Goal: Task Accomplishment & Management: Manage account settings

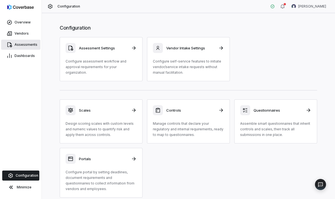
click at [26, 49] on link "Assessments" at bounding box center [20, 45] width 39 height 10
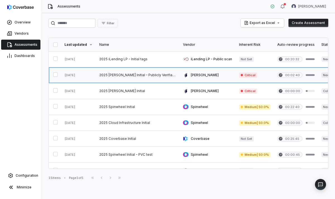
click at [121, 77] on link at bounding box center [138, 75] width 84 height 16
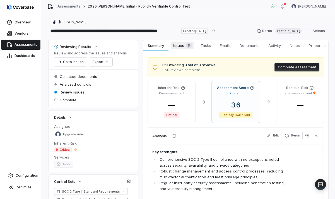
click at [182, 49] on span "Issues 5" at bounding box center [182, 46] width 23 height 8
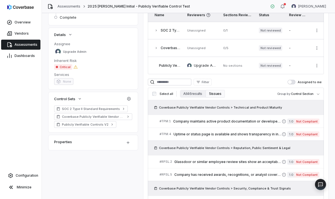
scroll to position [99, 0]
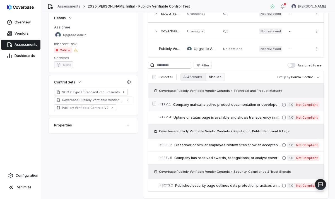
click at [239, 105] on span "Company maintains active product documentation or developer portal." at bounding box center [227, 104] width 109 height 4
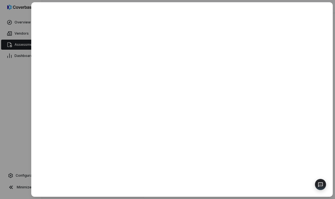
click at [6, 91] on div at bounding box center [167, 99] width 335 height 199
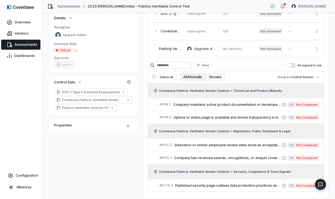
click at [196, 77] on button "All 46 results" at bounding box center [193, 77] width 26 height 8
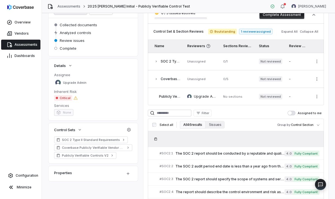
scroll to position [99, 0]
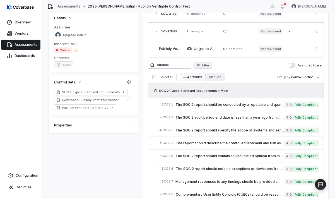
click at [207, 68] on button "Filter" at bounding box center [203, 65] width 18 height 7
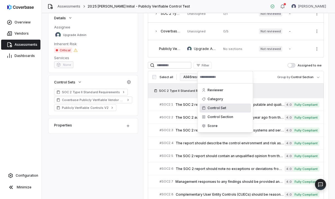
click at [224, 109] on div "Control Set" at bounding box center [225, 108] width 51 height 9
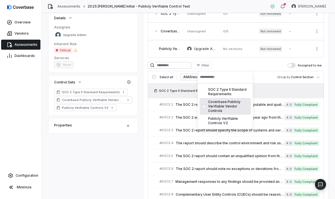
click at [210, 108] on div "Coverbase Publicly Verifiable Vendor Controls" at bounding box center [225, 106] width 51 height 17
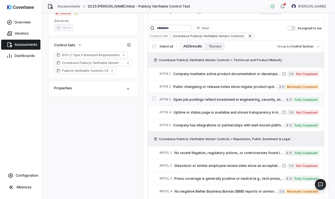
scroll to position [137, 0]
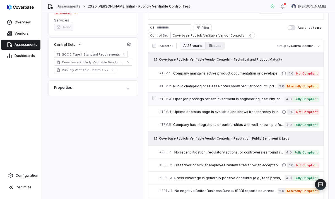
click at [201, 103] on link "# TPM.3 Open job postings reflect investment in engineering, security, and cust…" at bounding box center [240, 99] width 160 height 13
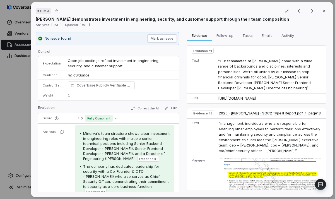
click at [32, 79] on div "# TPM.3 Result 3 of 25 Close [PERSON_NAME] demonstrates investment in engineeri…" at bounding box center [182, 99] width 302 height 195
click at [27, 79] on div "# TPM.3 Result 3 of 25 Close [PERSON_NAME] demonstrates investment in engineeri…" at bounding box center [167, 99] width 335 height 199
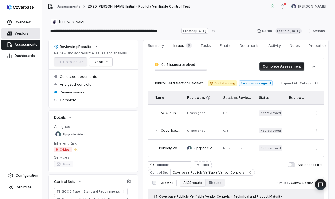
click at [29, 34] on link "Vendors" at bounding box center [20, 33] width 39 height 10
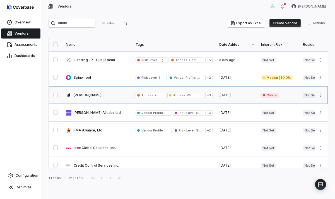
click at [94, 95] on link at bounding box center [98, 95] width 70 height 17
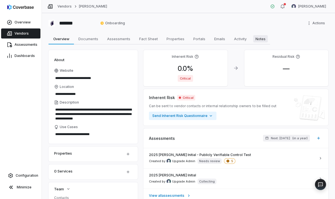
click at [262, 40] on span "Notes" at bounding box center [260, 38] width 15 height 7
type textarea "*"
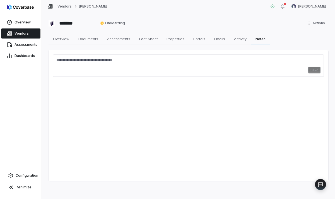
click at [136, 76] on div "Save" at bounding box center [188, 65] width 271 height 22
click at [131, 71] on div "Save" at bounding box center [188, 70] width 264 height 7
click at [100, 39] on link "Documents Documents" at bounding box center [88, 38] width 29 height 11
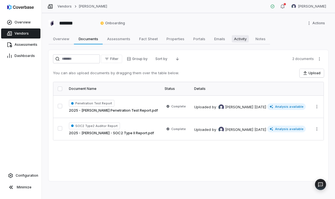
click at [244, 44] on link "Activity Activity" at bounding box center [240, 38] width 21 height 11
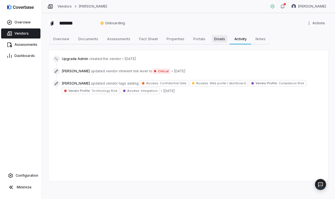
click at [213, 41] on span "Emails" at bounding box center [219, 38] width 15 height 7
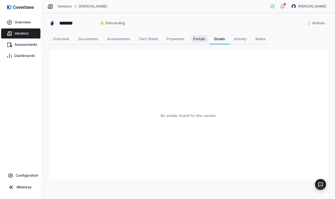
click at [202, 38] on span "Portals" at bounding box center [199, 38] width 16 height 7
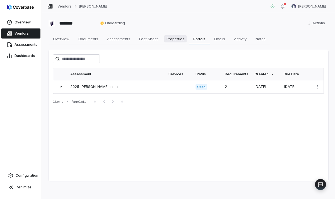
click at [179, 40] on span "Properties" at bounding box center [175, 38] width 22 height 7
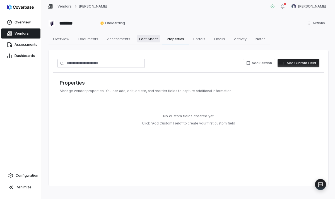
click at [152, 39] on span "Fact Sheet" at bounding box center [148, 38] width 23 height 7
